Goal: Task Accomplishment & Management: Use online tool/utility

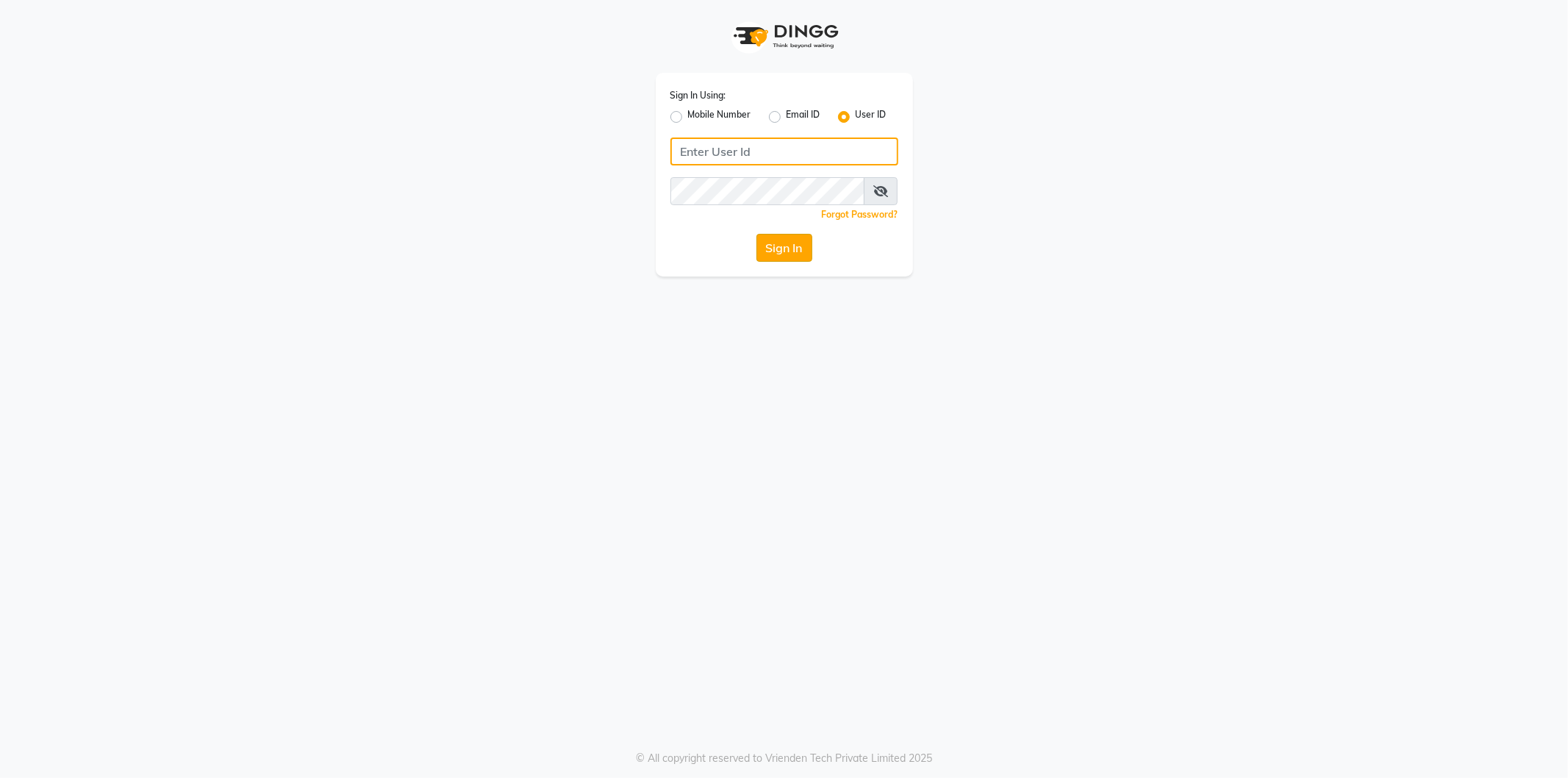
type input "shadesskin&hair"
click at [795, 247] on button "Sign In" at bounding box center [785, 248] width 56 height 28
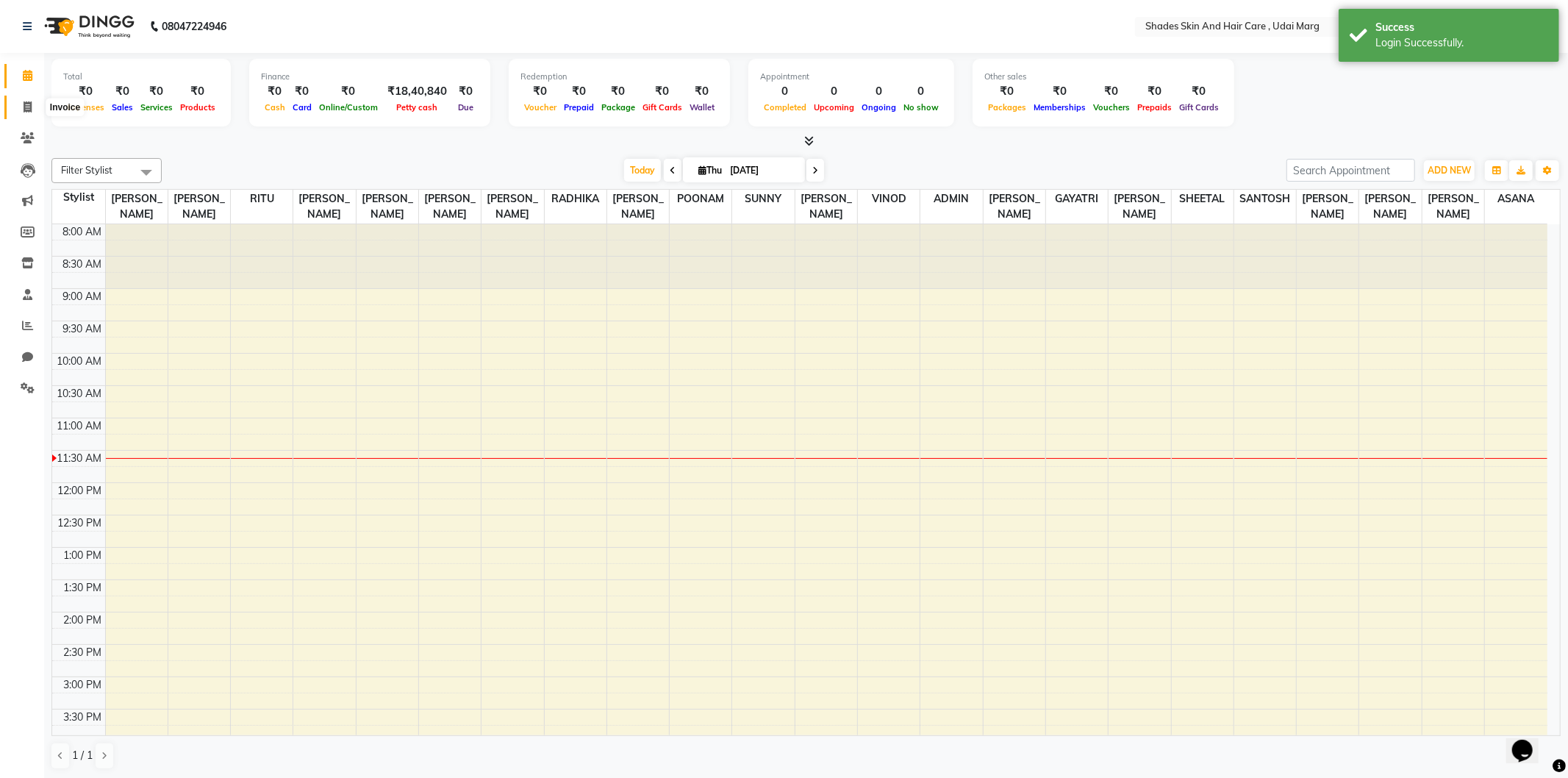
click at [31, 106] on icon at bounding box center [27, 107] width 8 height 11
select select "service"
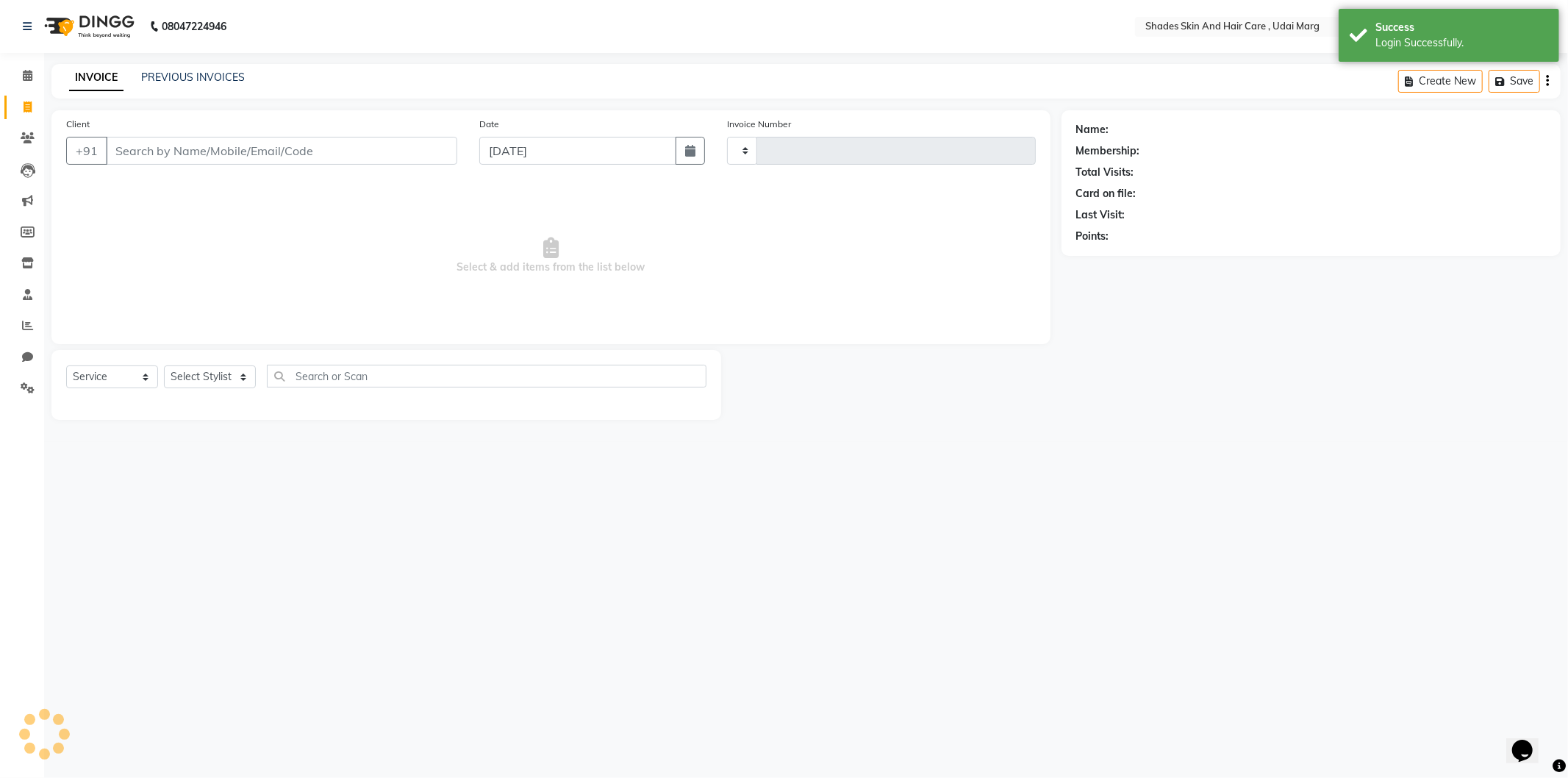
type input "3803"
select select "8022"
click at [26, 89] on li "Calendar" at bounding box center [22, 76] width 44 height 32
click at [26, 79] on icon at bounding box center [27, 75] width 10 height 11
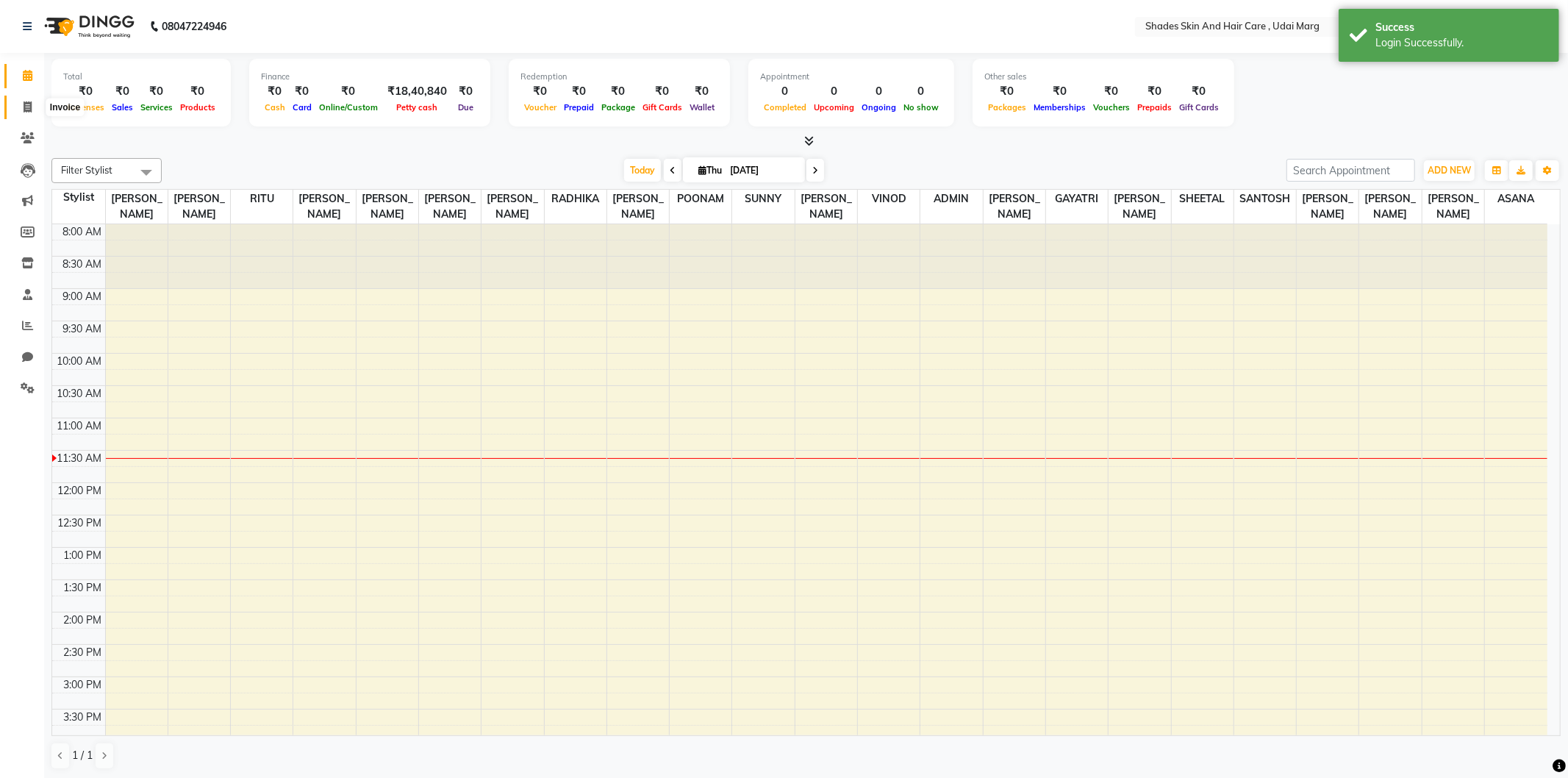
click at [30, 113] on span at bounding box center [27, 107] width 25 height 17
select select "8022"
select select "service"
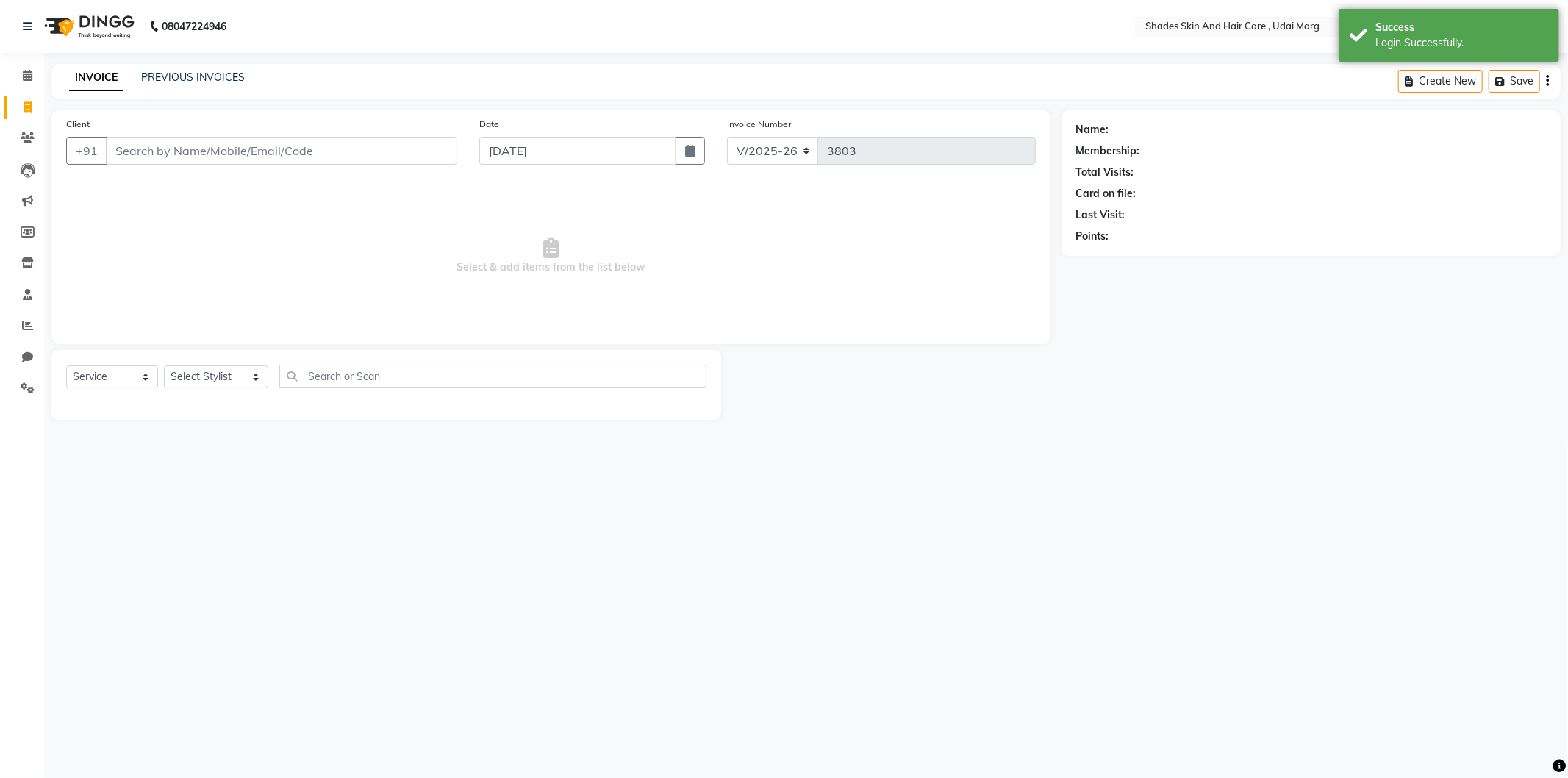
click at [269, 161] on input "Client" at bounding box center [282, 151] width 352 height 28
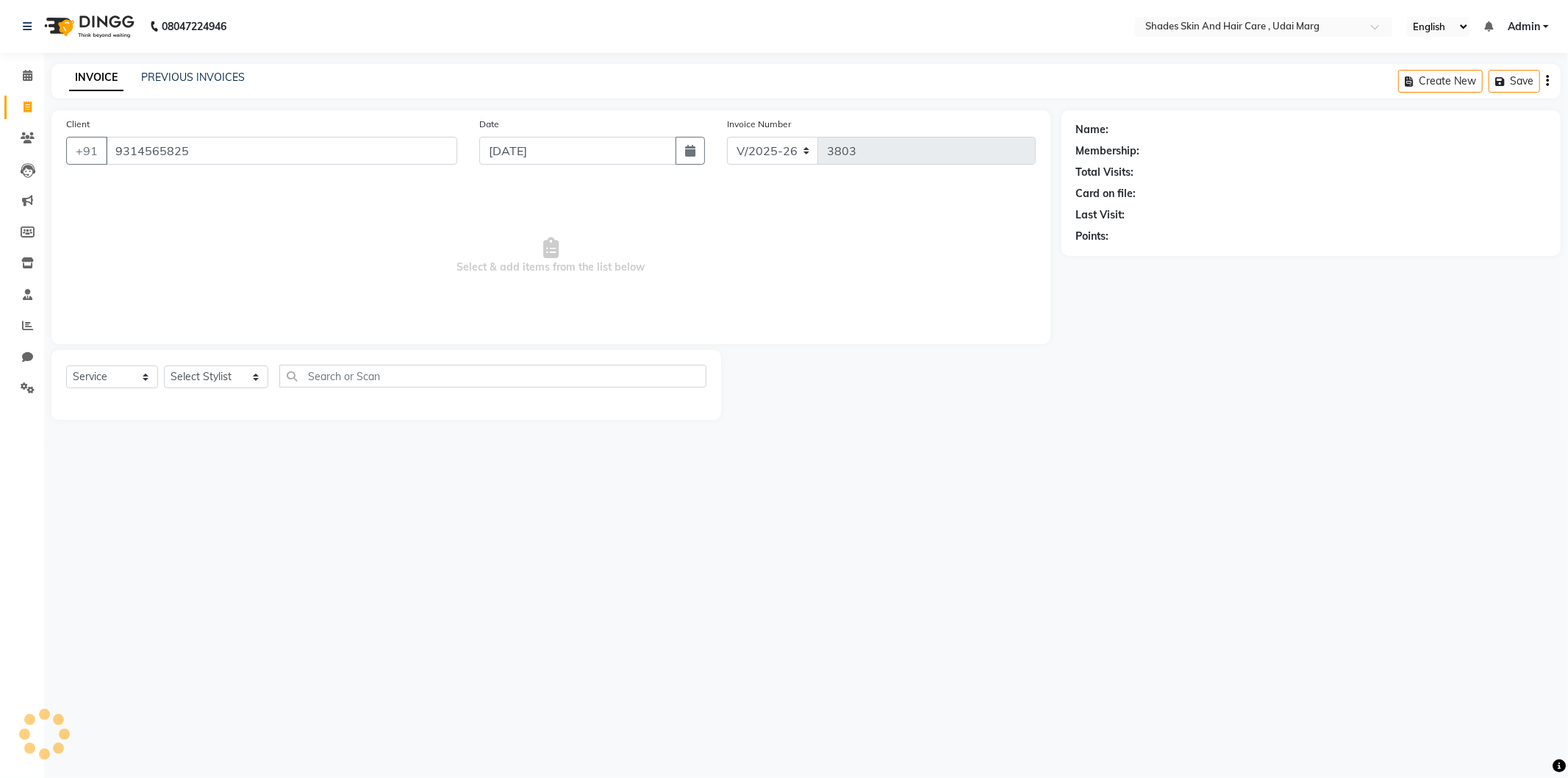
type input "9314565825"
click at [229, 392] on div "Select Service Product Membership Package Voucher Prepaid Gift Card Select Styl…" at bounding box center [386, 382] width 640 height 34
click at [229, 389] on div "Select Service Product Membership Package Voucher Prepaid Gift Card Select Styl…" at bounding box center [386, 382] width 640 height 34
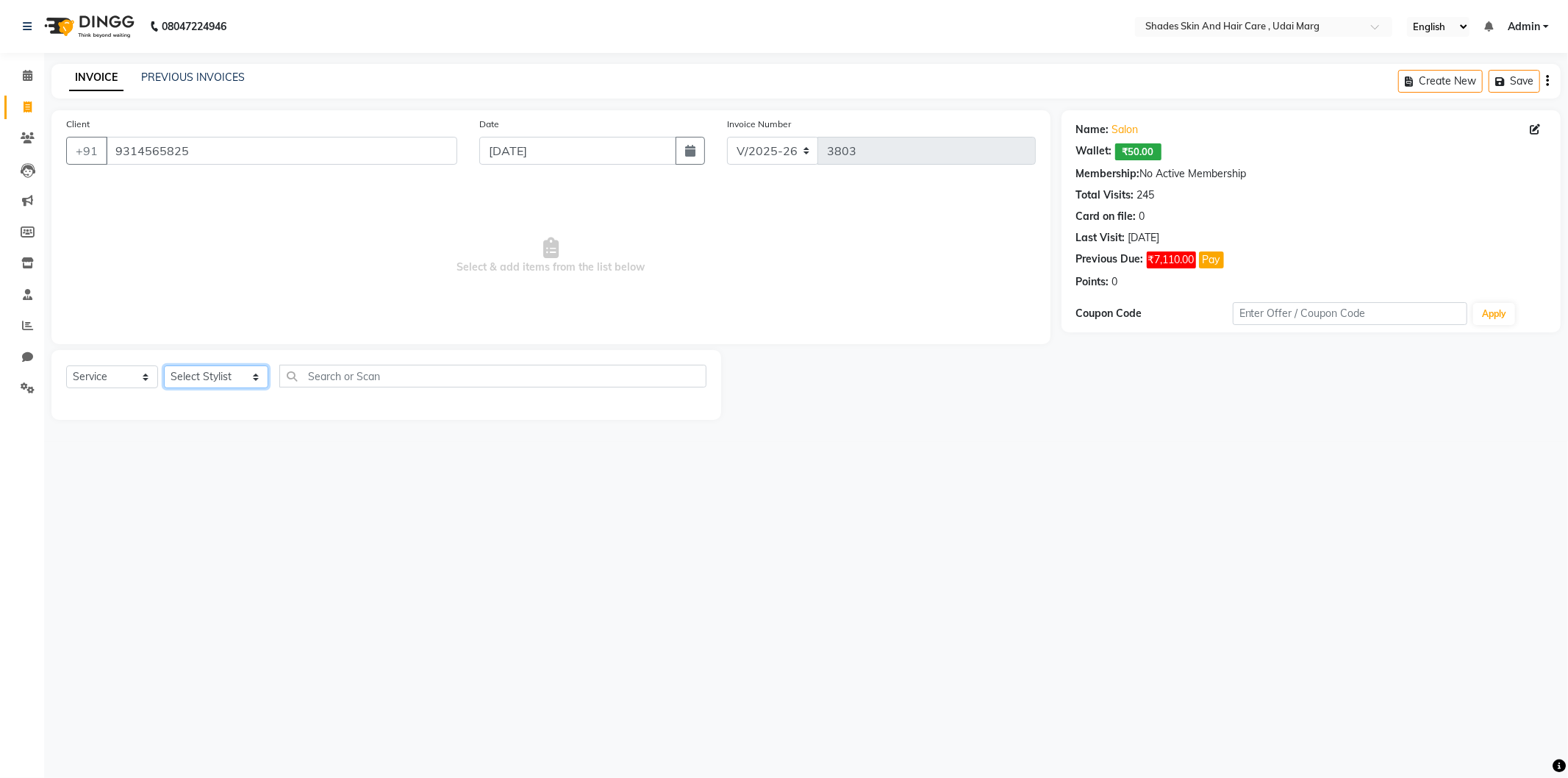
click at [232, 382] on select "Select Stylist [PERSON_NAME] ADMIN [PERSON_NAME] [PERSON_NAME] GAYATRI [PERSON_…" at bounding box center [216, 377] width 104 height 23
select select "74302"
click at [164, 366] on select "Select Stylist [PERSON_NAME] ADMIN [PERSON_NAME] [PERSON_NAME] GAYATRI [PERSON_…" at bounding box center [216, 377] width 104 height 23
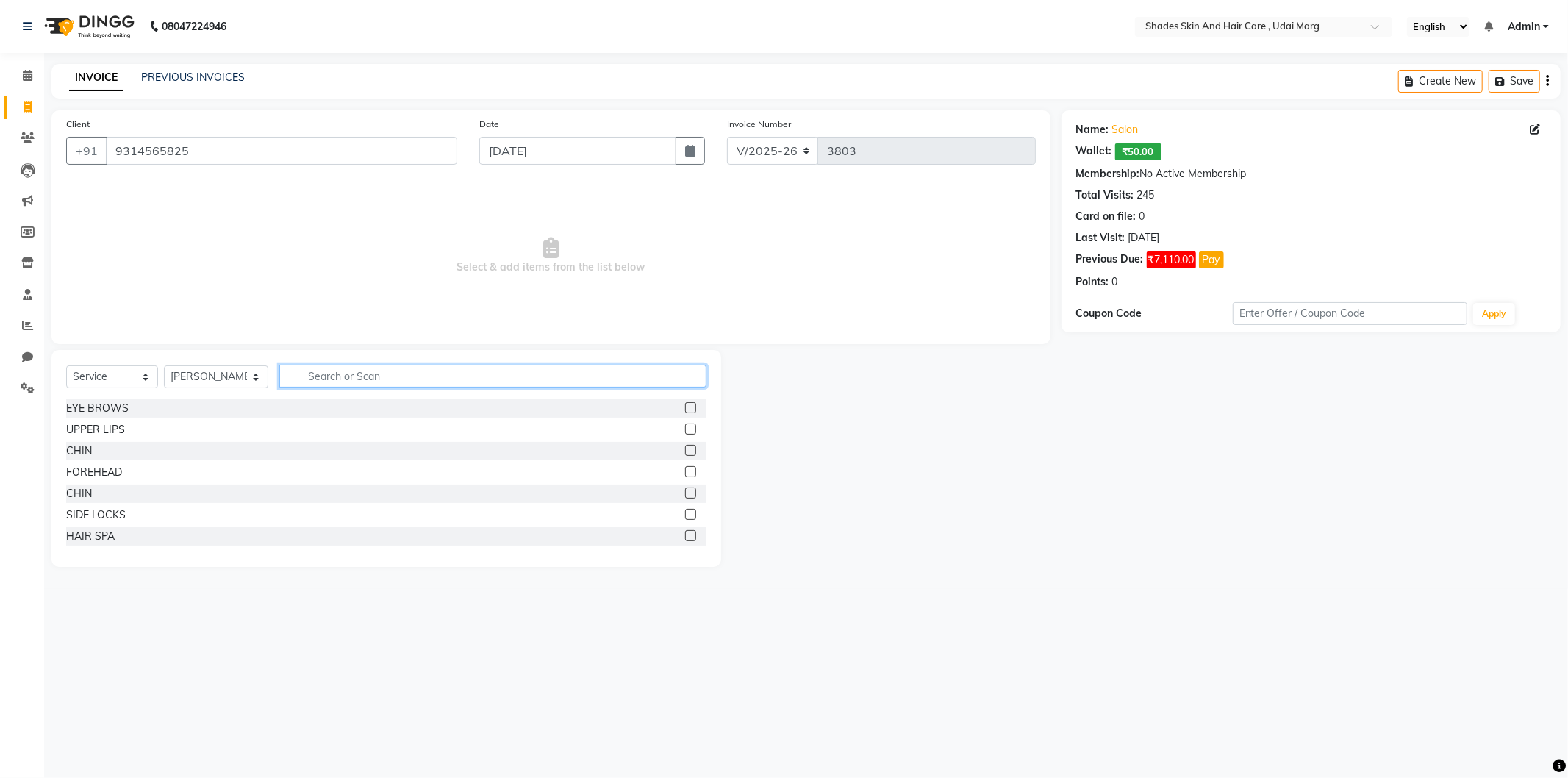
click at [340, 380] on input "text" at bounding box center [493, 376] width 427 height 23
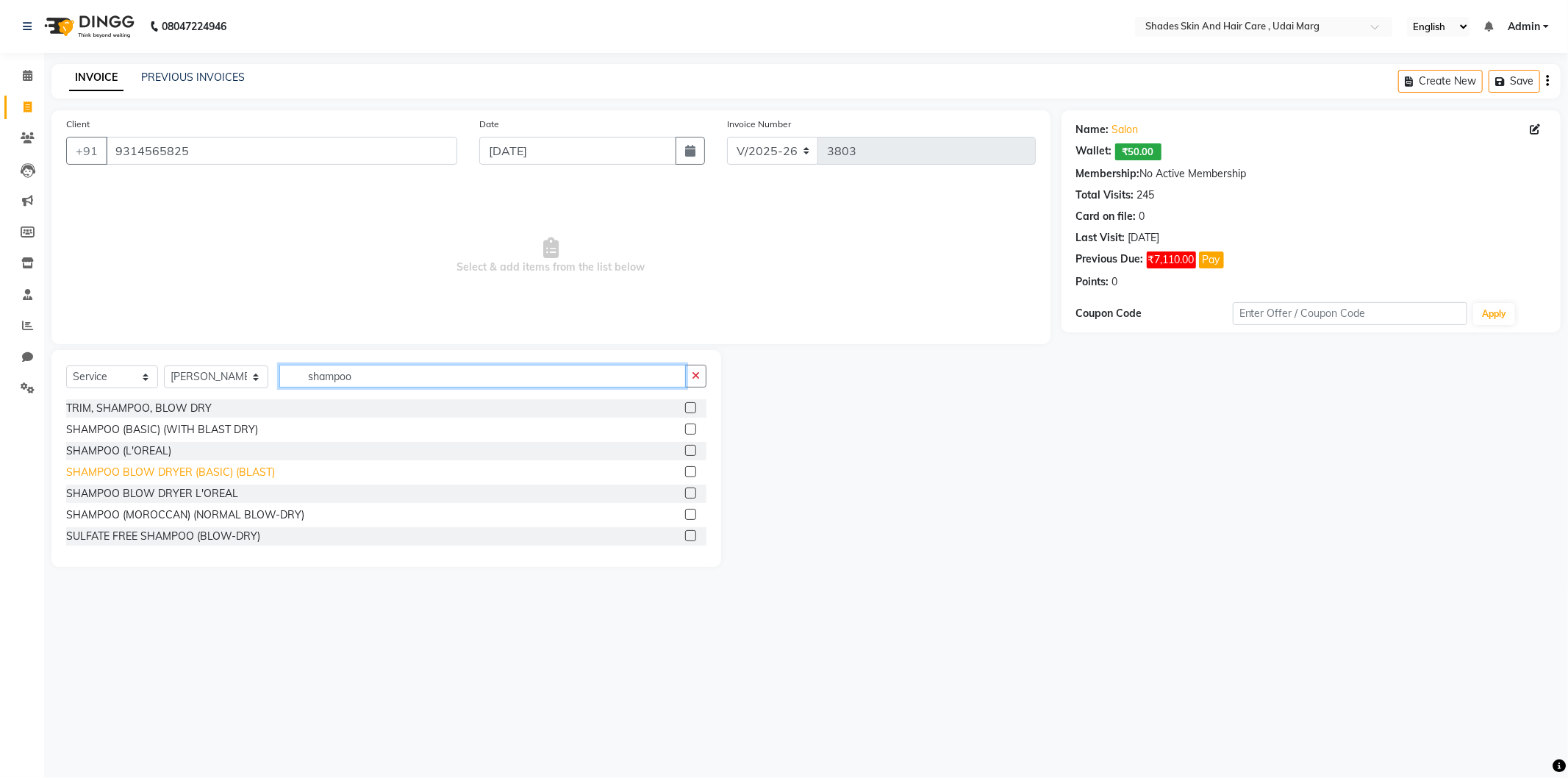
type input "shampoo"
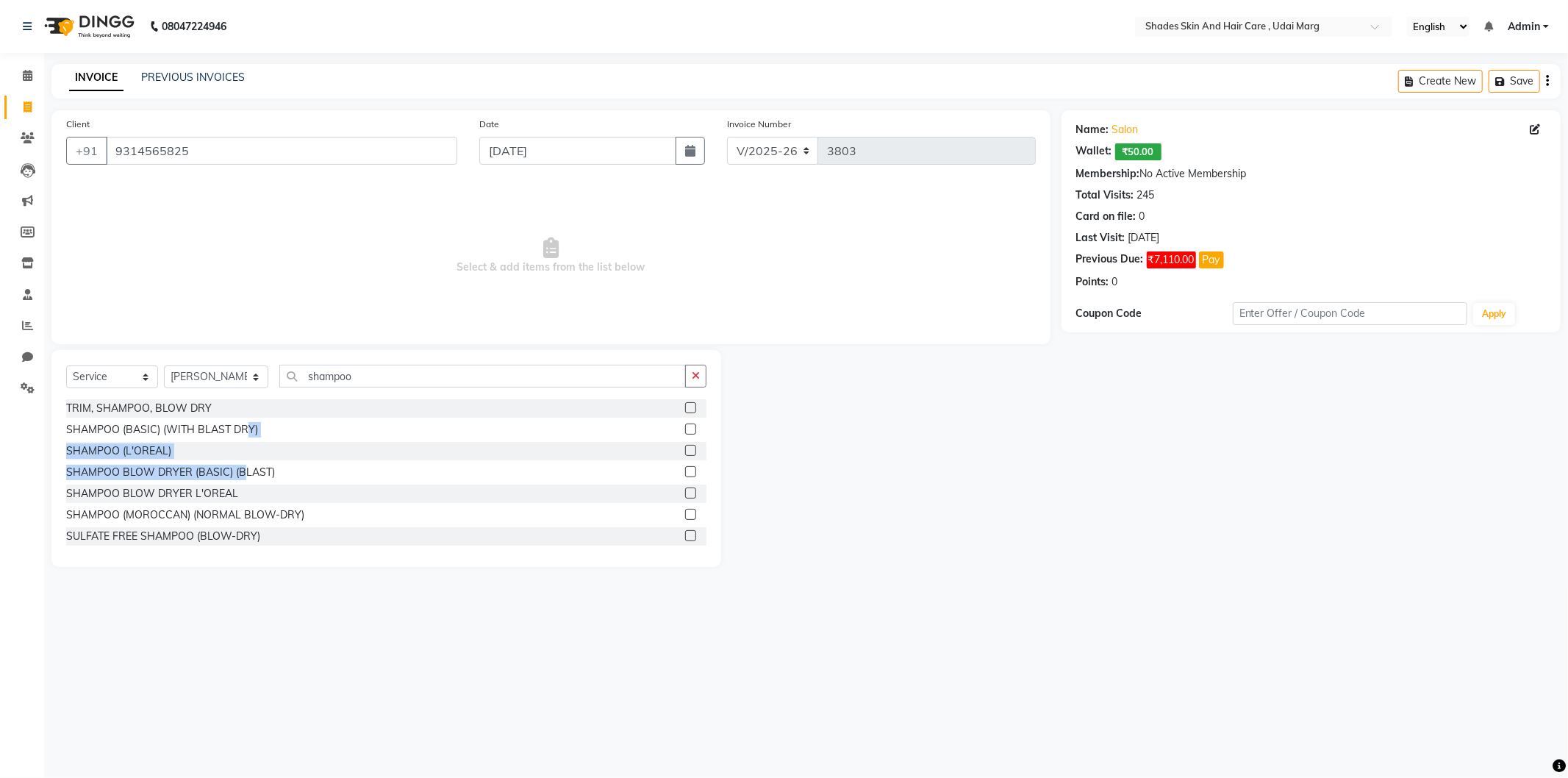
drag, startPoint x: 239, startPoint y: 475, endPoint x: 247, endPoint y: 439, distance: 36.9
click at [247, 439] on div "TRIM, SHAMPOO, BLOW DRY SHAMPOO (BASIC) (WITH BLAST DRY) SHAMPOO (L'OREAL) SHAM…" at bounding box center [386, 473] width 640 height 147
click at [247, 431] on div "SHAMPOO (BASIC) (WITH BLAST DRY)" at bounding box center [161, 430] width 192 height 16
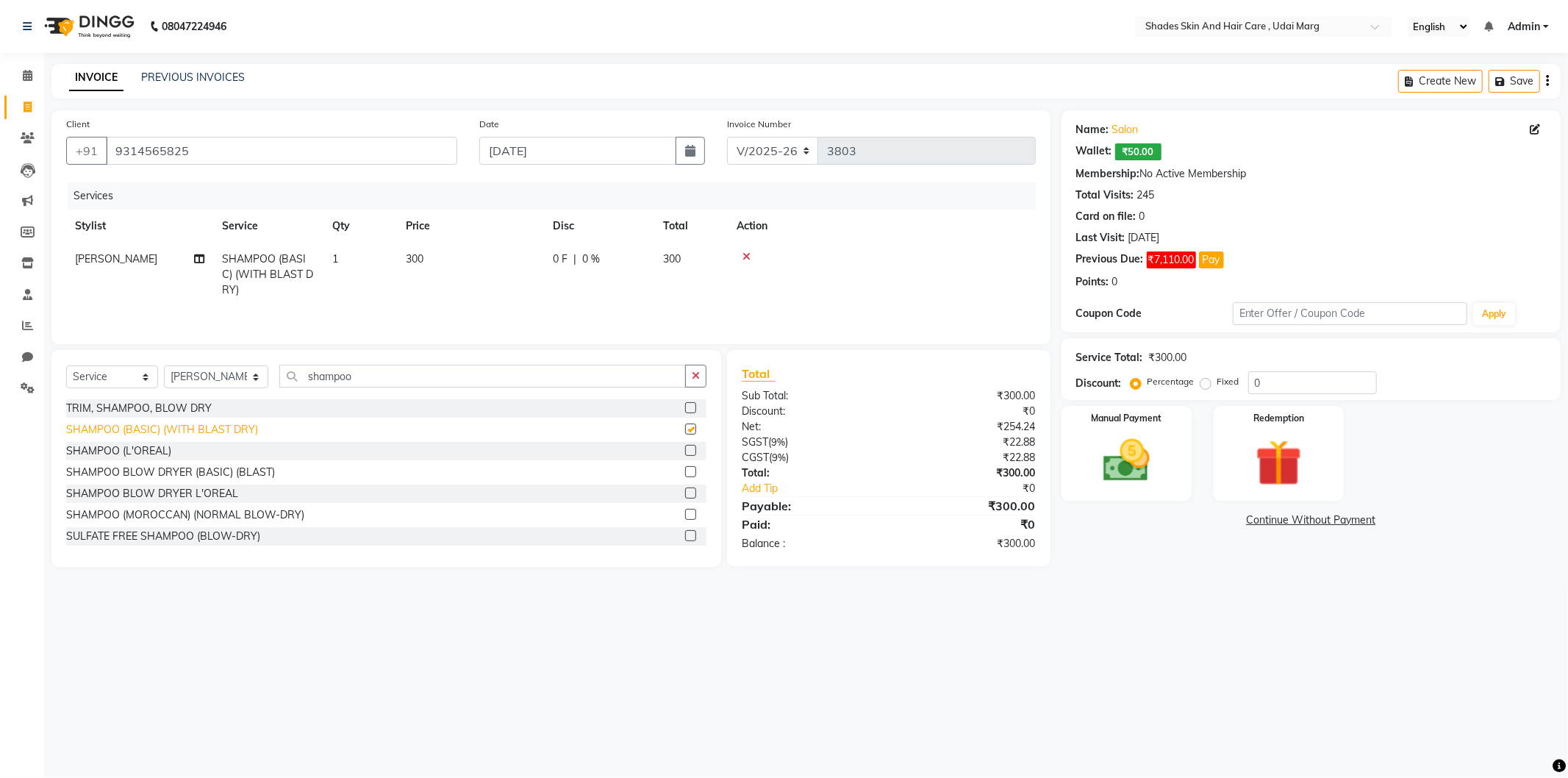
checkbox input "false"
click at [1128, 471] on img at bounding box center [1127, 461] width 79 height 56
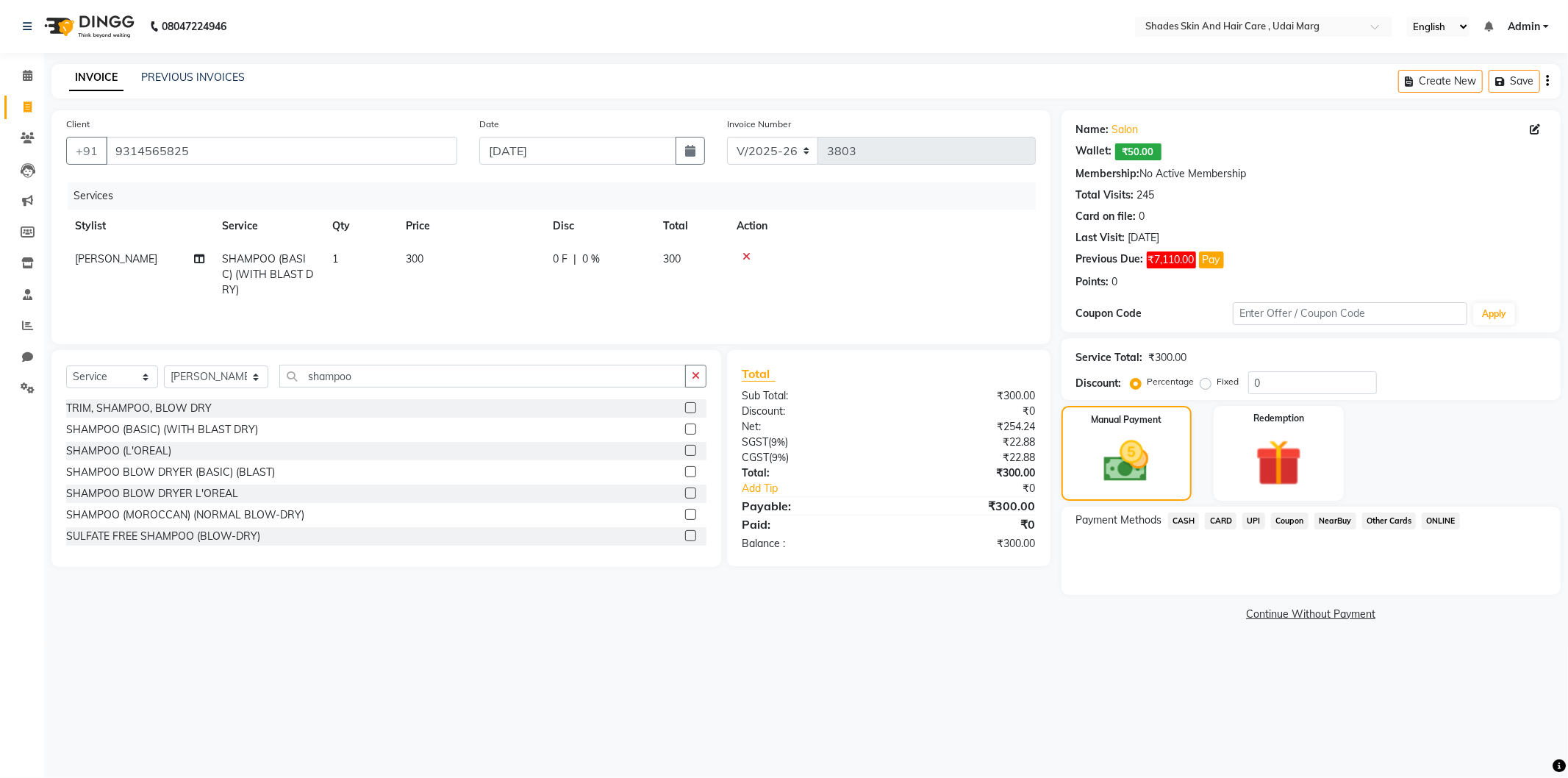
click at [1193, 530] on div "CASH" at bounding box center [1180, 522] width 38 height 20
click at [1192, 519] on span "CASH" at bounding box center [1184, 520] width 32 height 17
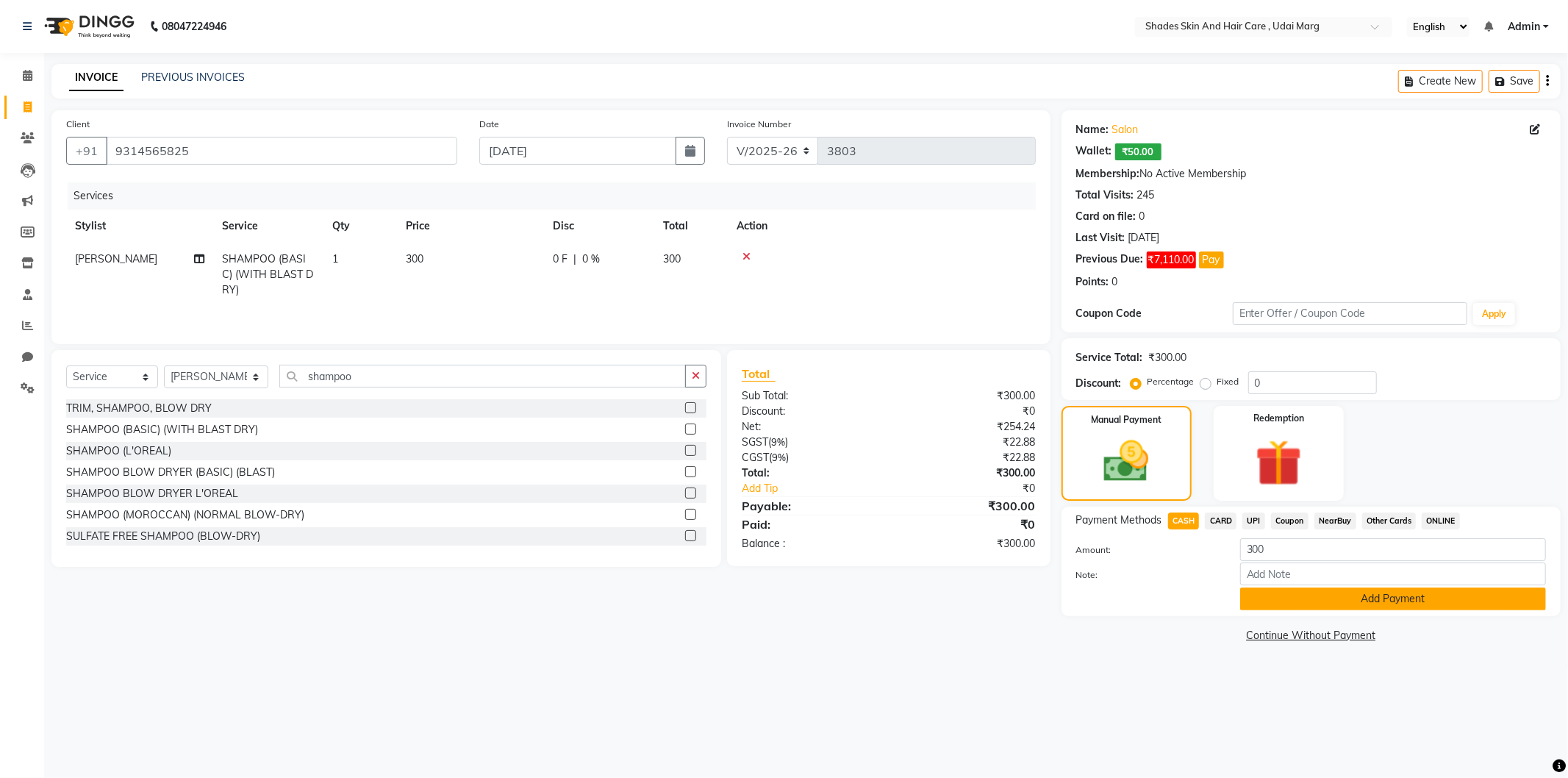
click at [1347, 602] on button "Add Payment" at bounding box center [1393, 599] width 306 height 23
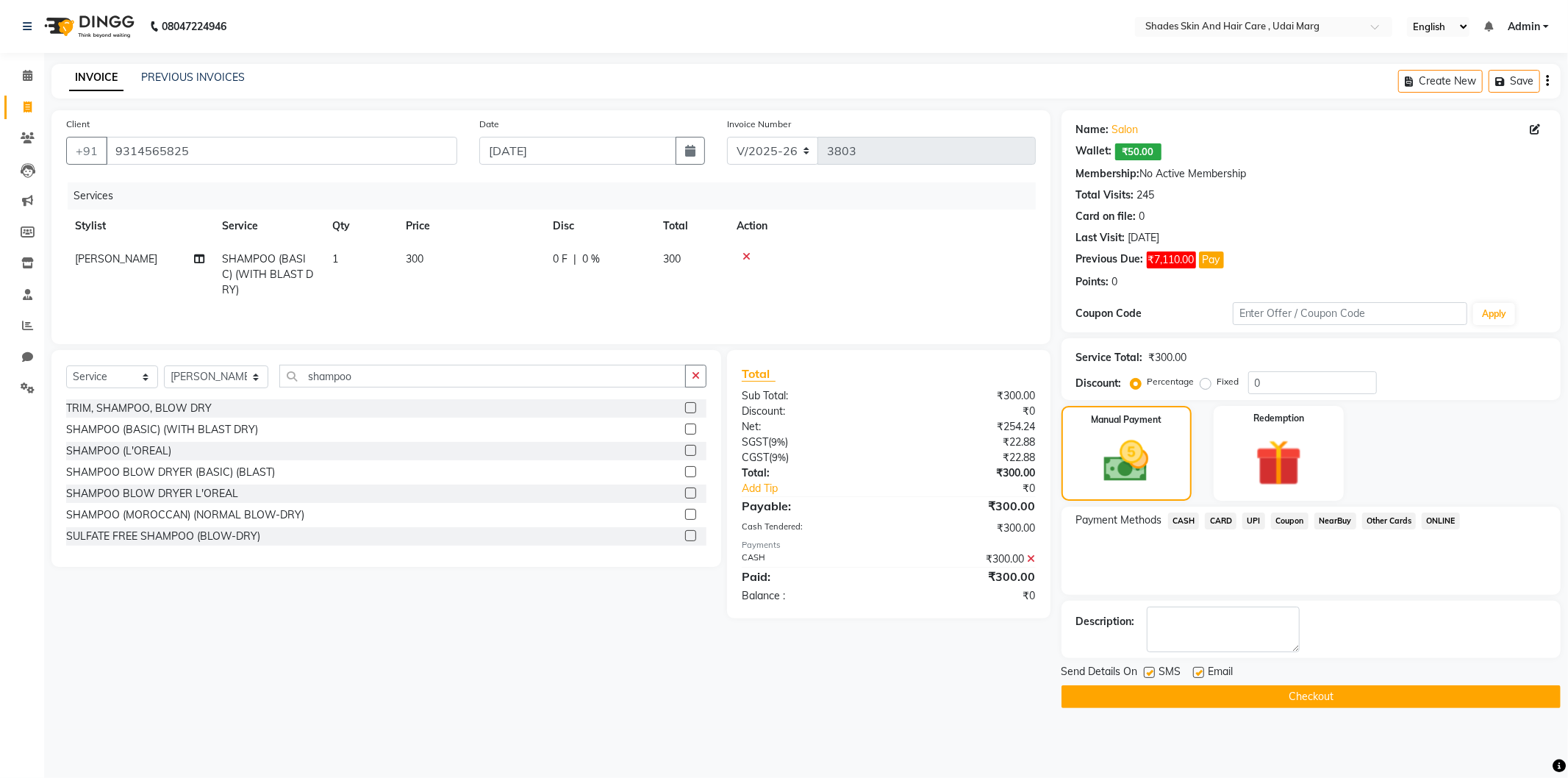
click at [1318, 709] on main "INVOICE PREVIOUS INVOICES Create New Save Client [PHONE_NUMBER] Date [DATE] Inv…" at bounding box center [806, 396] width 1524 height 666
click at [1314, 701] on button "Checkout" at bounding box center [1310, 696] width 499 height 23
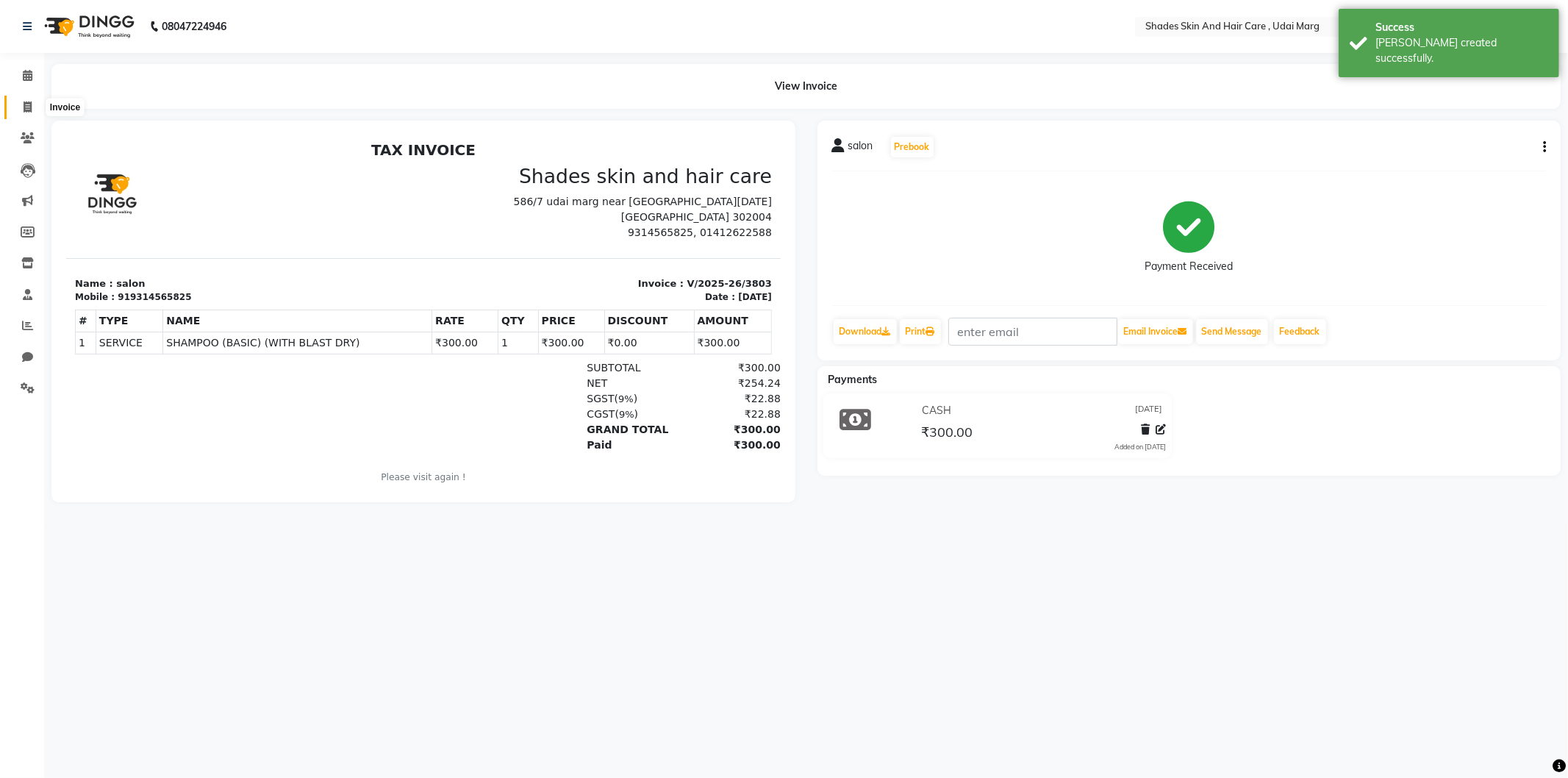
click at [34, 107] on span at bounding box center [27, 107] width 25 height 17
select select "8022"
select select "service"
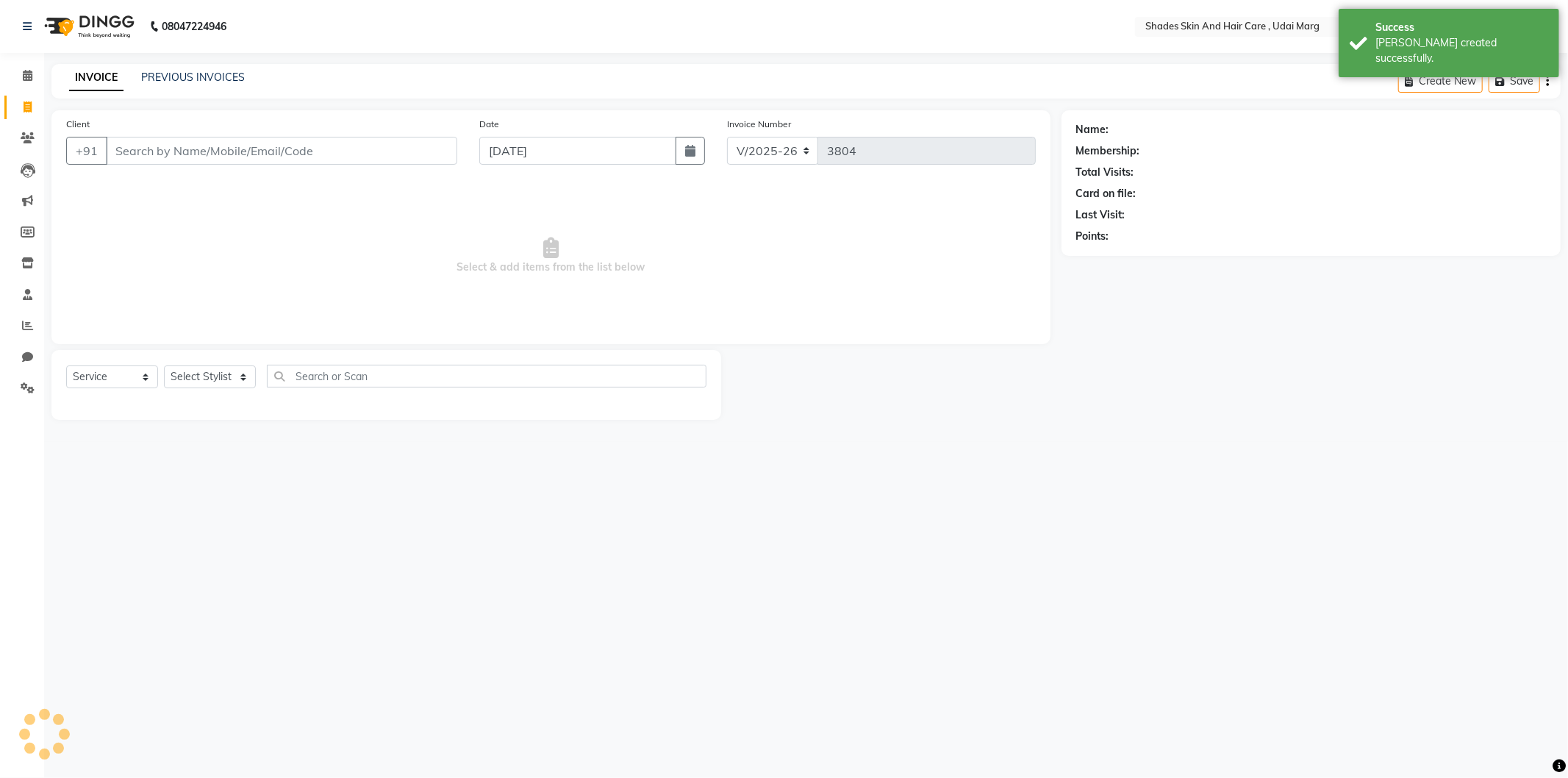
click at [193, 147] on input "Client" at bounding box center [282, 151] width 352 height 28
type input "9314565825"
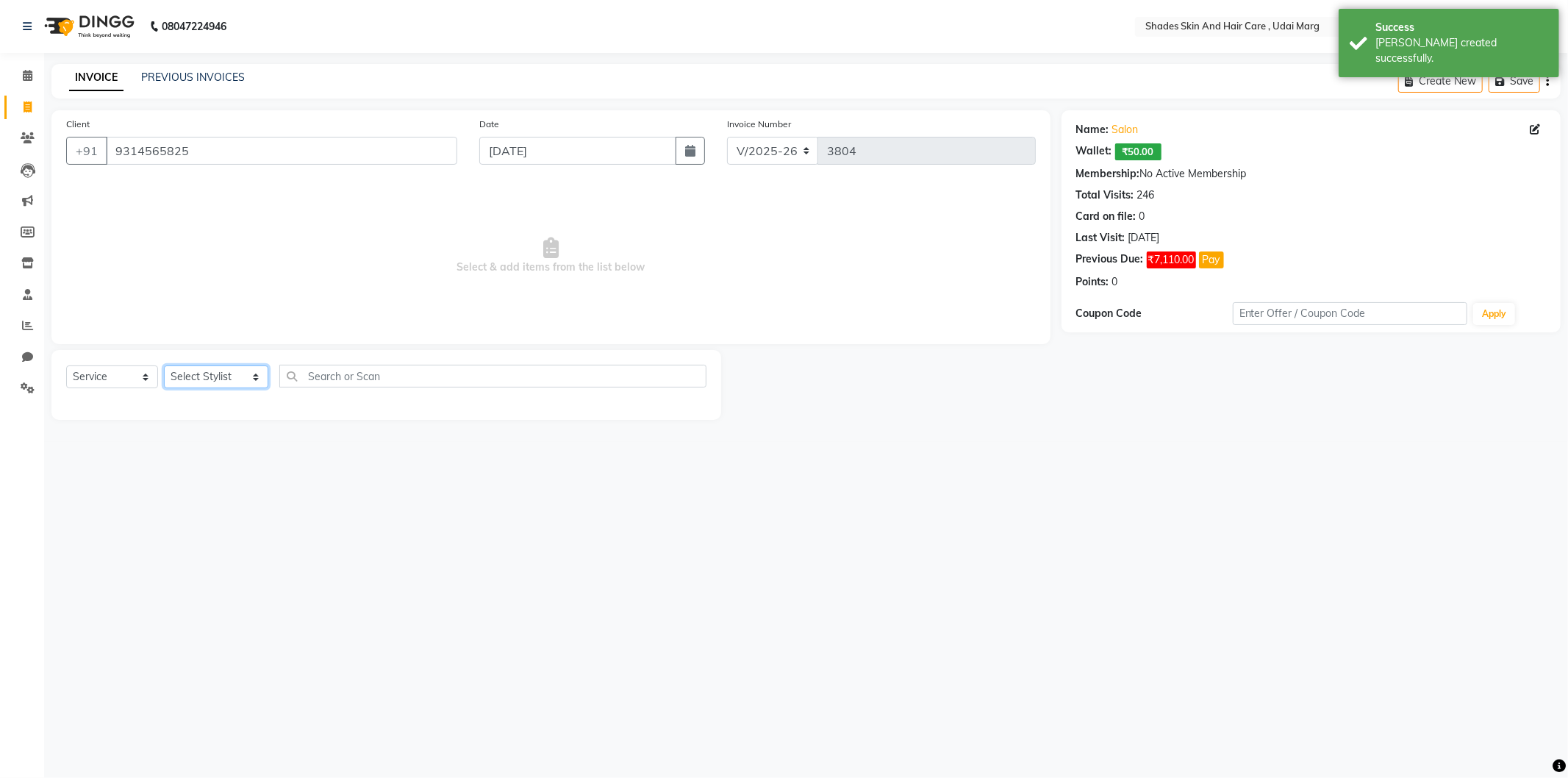
click at [225, 380] on select "Select Stylist [PERSON_NAME] ADMIN [PERSON_NAME] [PERSON_NAME] GAYATRI [PERSON_…" at bounding box center [216, 377] width 104 height 23
